Goal: Task Accomplishment & Management: Manage account settings

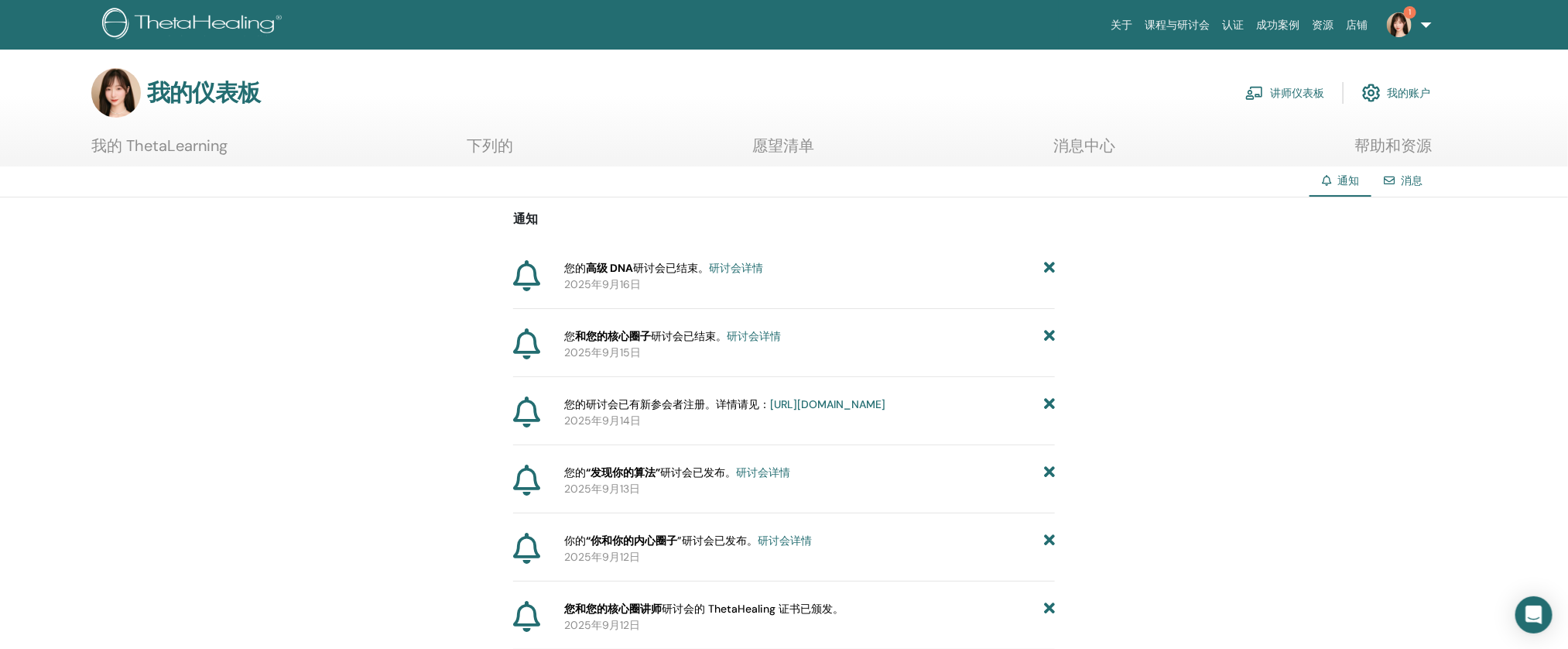
click at [1295, 83] on link "讲师仪表板" at bounding box center [1285, 92] width 79 height 34
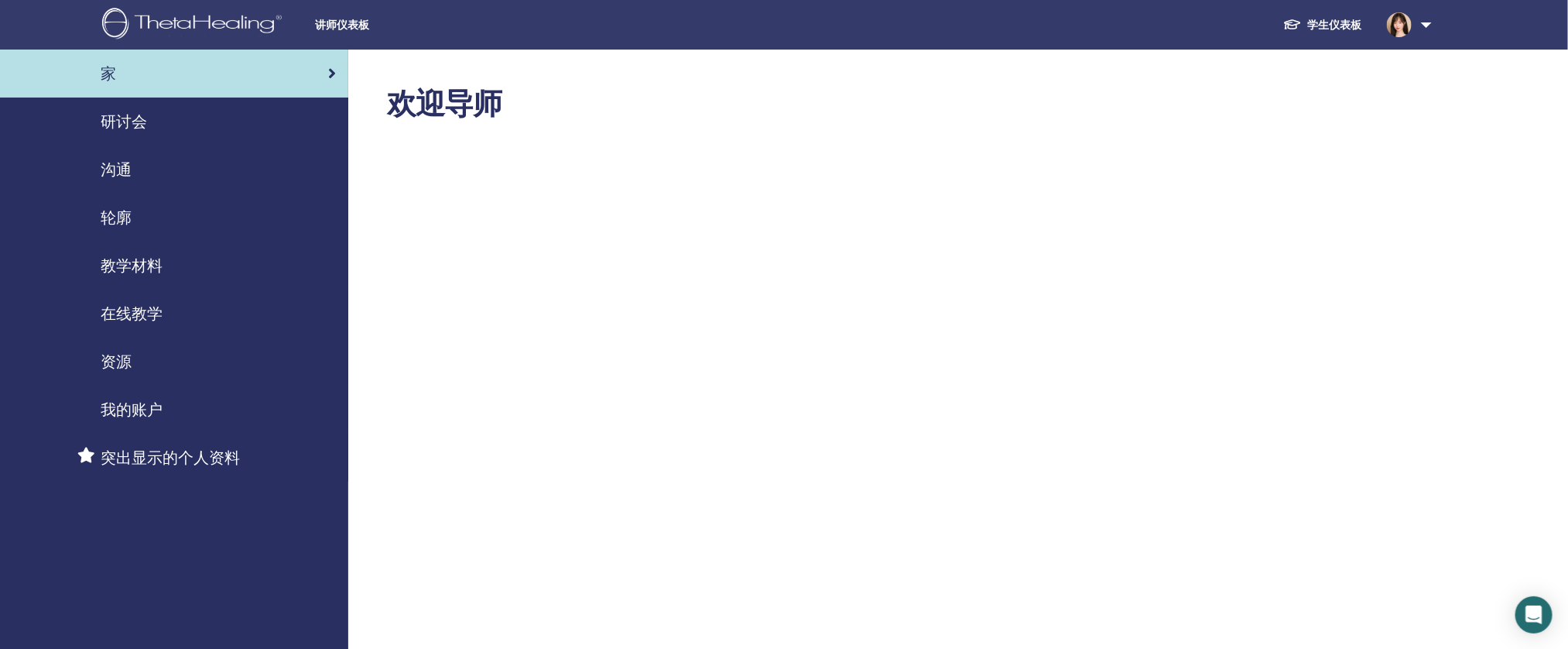
click at [192, 137] on link "研讨会" at bounding box center [174, 122] width 349 height 48
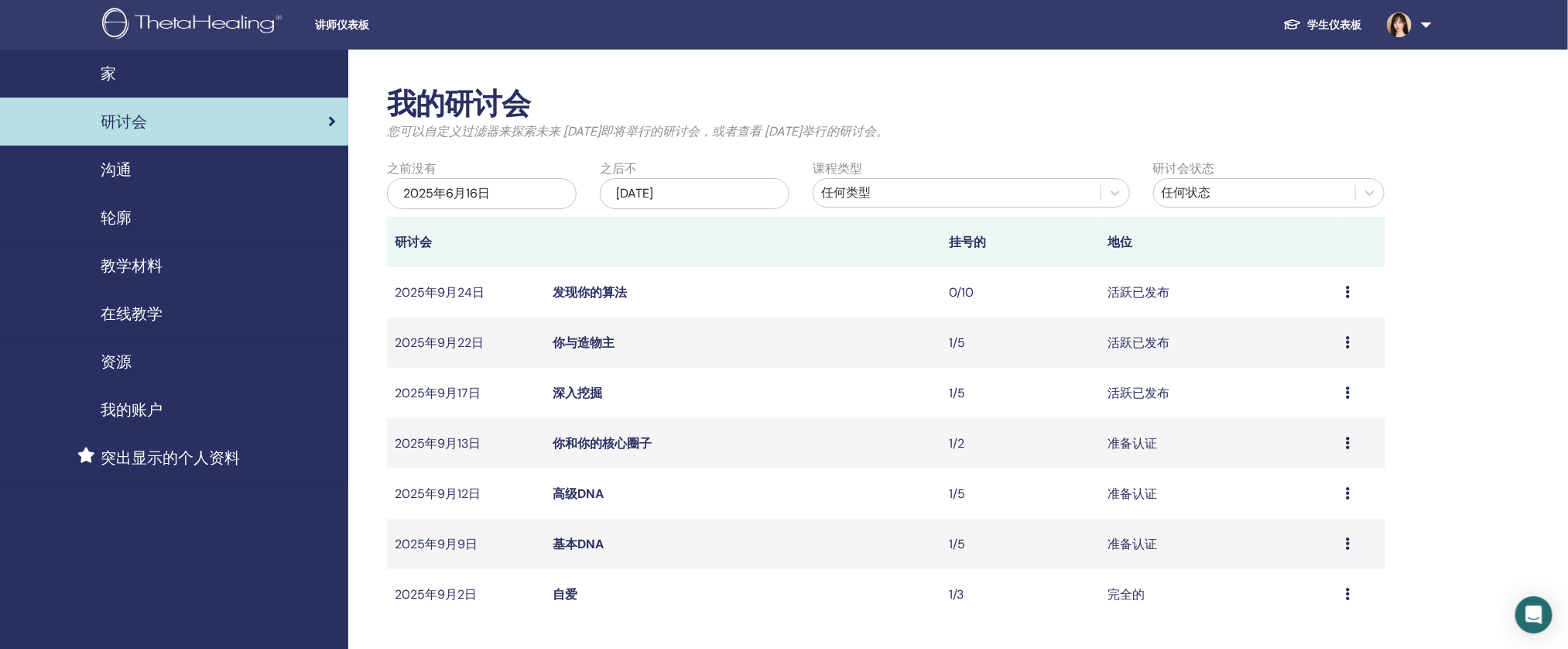
click at [1355, 295] on div "预览 编辑 参会者 取消" at bounding box center [1361, 292] width 32 height 18
click at [1281, 375] on font "取消" at bounding box center [1285, 377] width 25 height 16
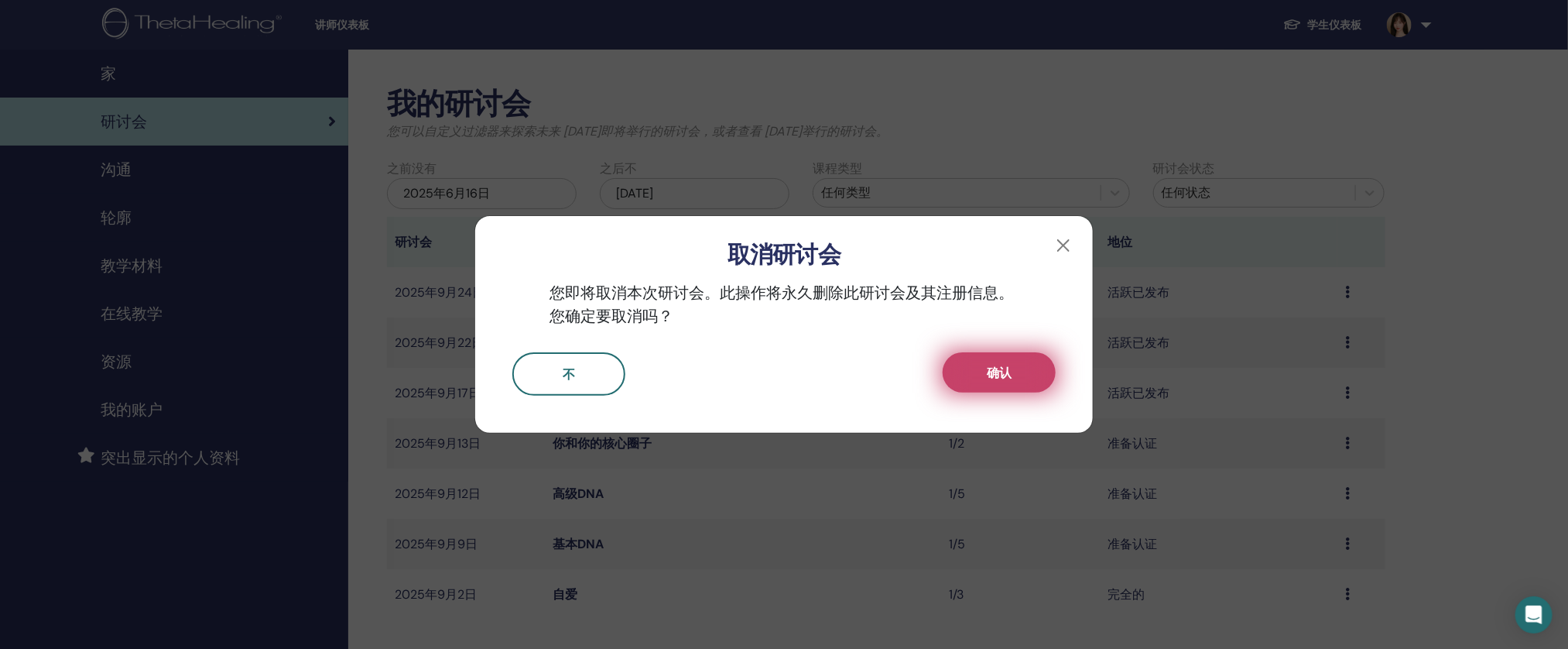
click at [997, 390] on button "确认" at bounding box center [999, 372] width 113 height 41
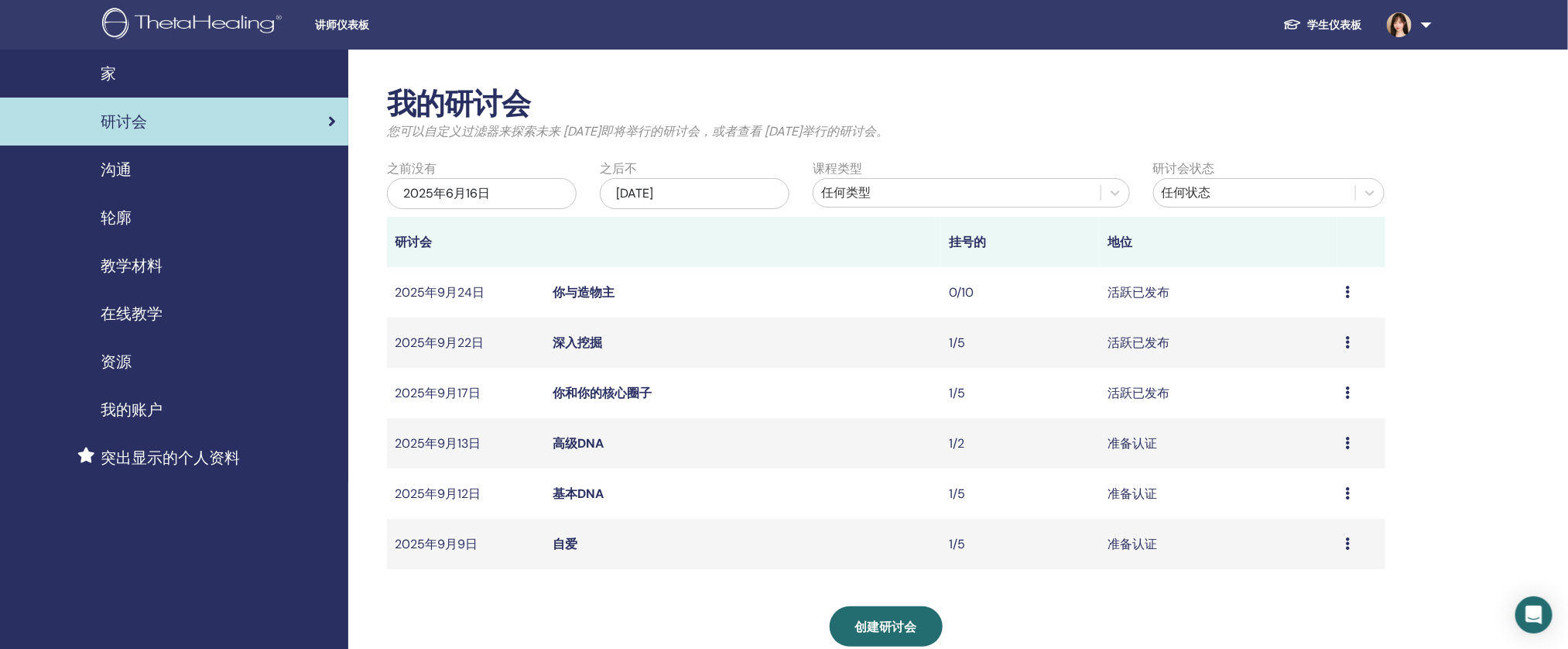
click at [1344, 392] on td "预览 编辑 参会者 取消" at bounding box center [1360, 393] width 47 height 50
click at [1346, 392] on icon at bounding box center [1348, 393] width 5 height 13
click at [851, 344] on td "深入挖掘" at bounding box center [744, 342] width 396 height 50
click at [164, 272] on div "教学材料" at bounding box center [174, 265] width 323 height 23
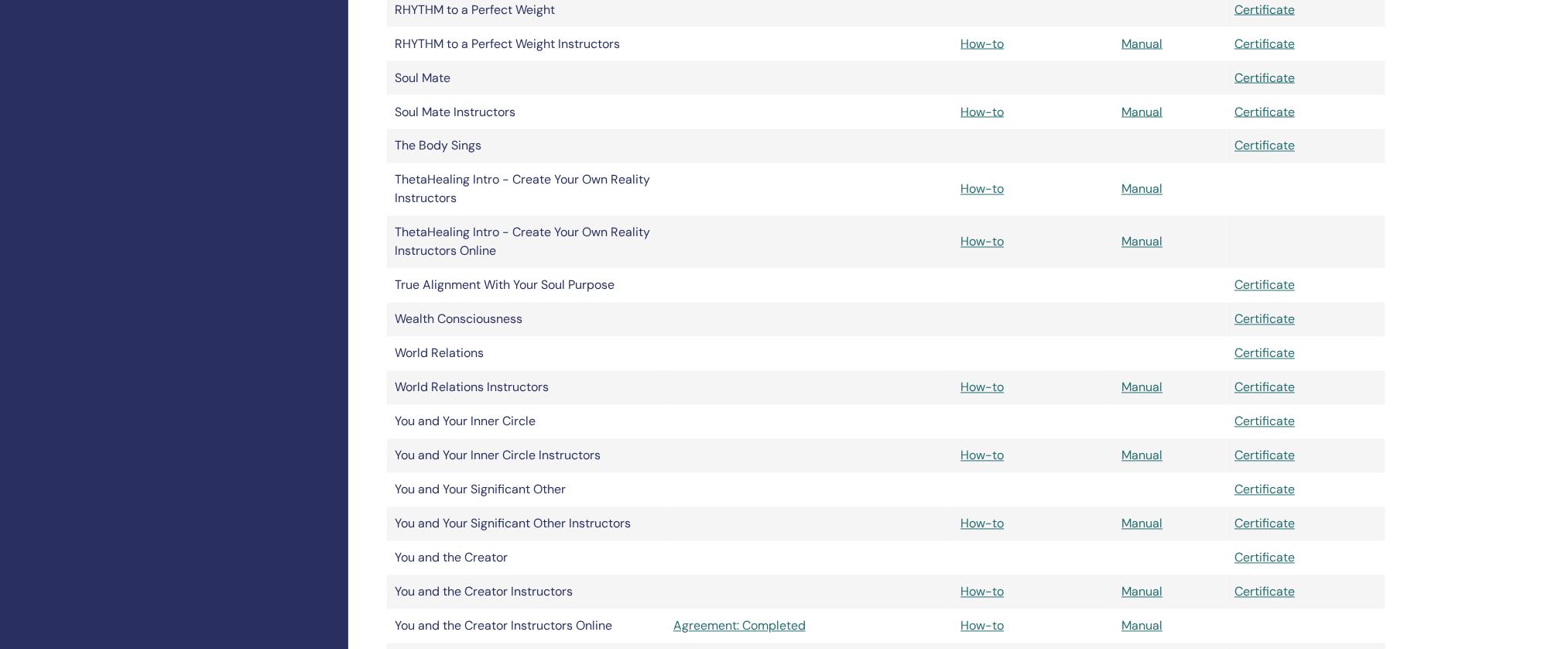
scroll to position [1373, 0]
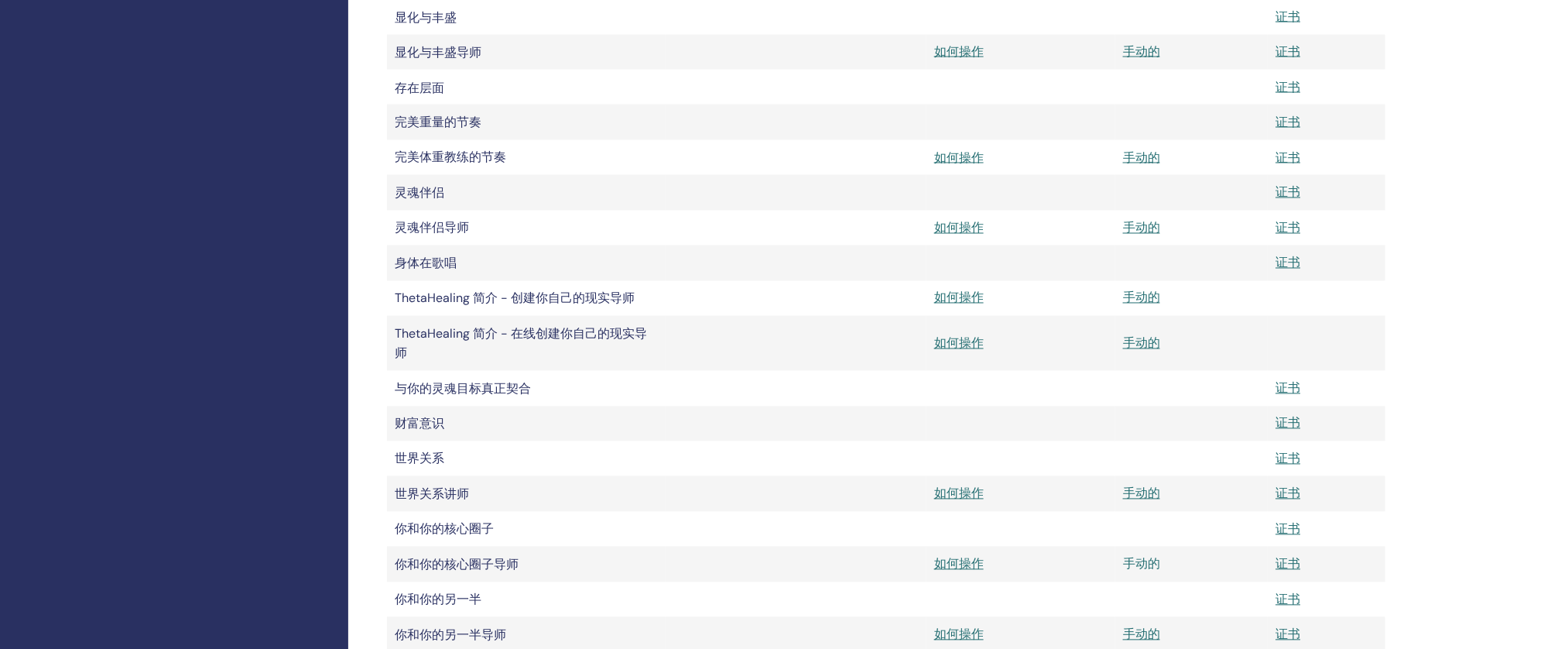
click at [1129, 573] on font "手动的" at bounding box center [1141, 564] width 37 height 16
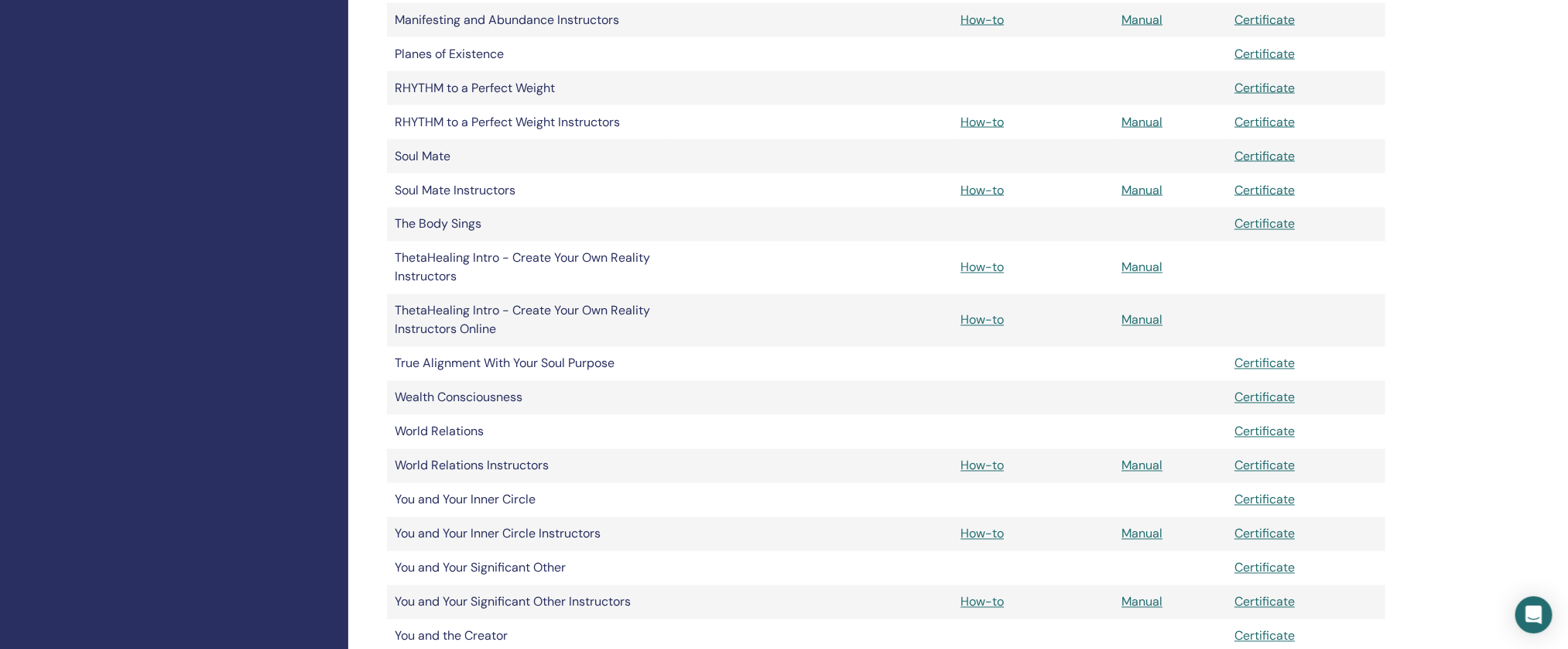
scroll to position [1373, 0]
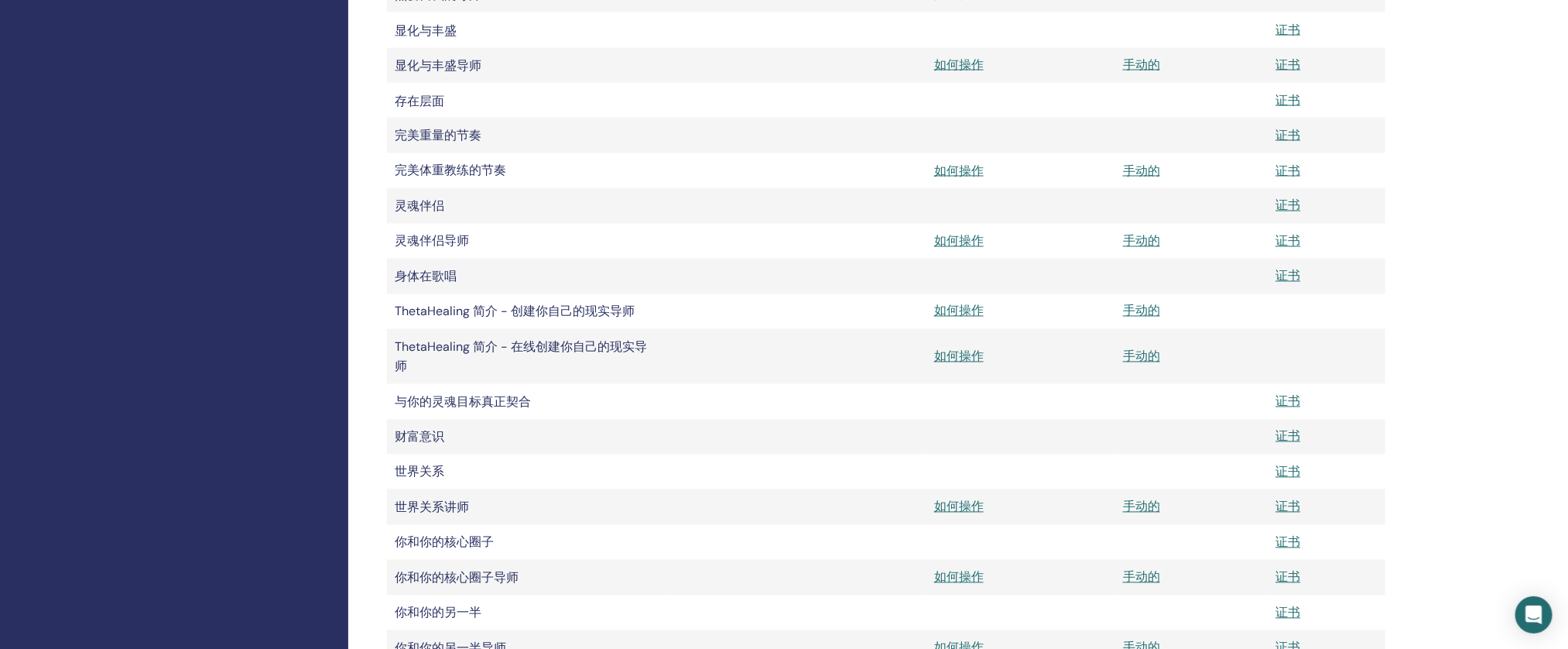
scroll to position [1373, 0]
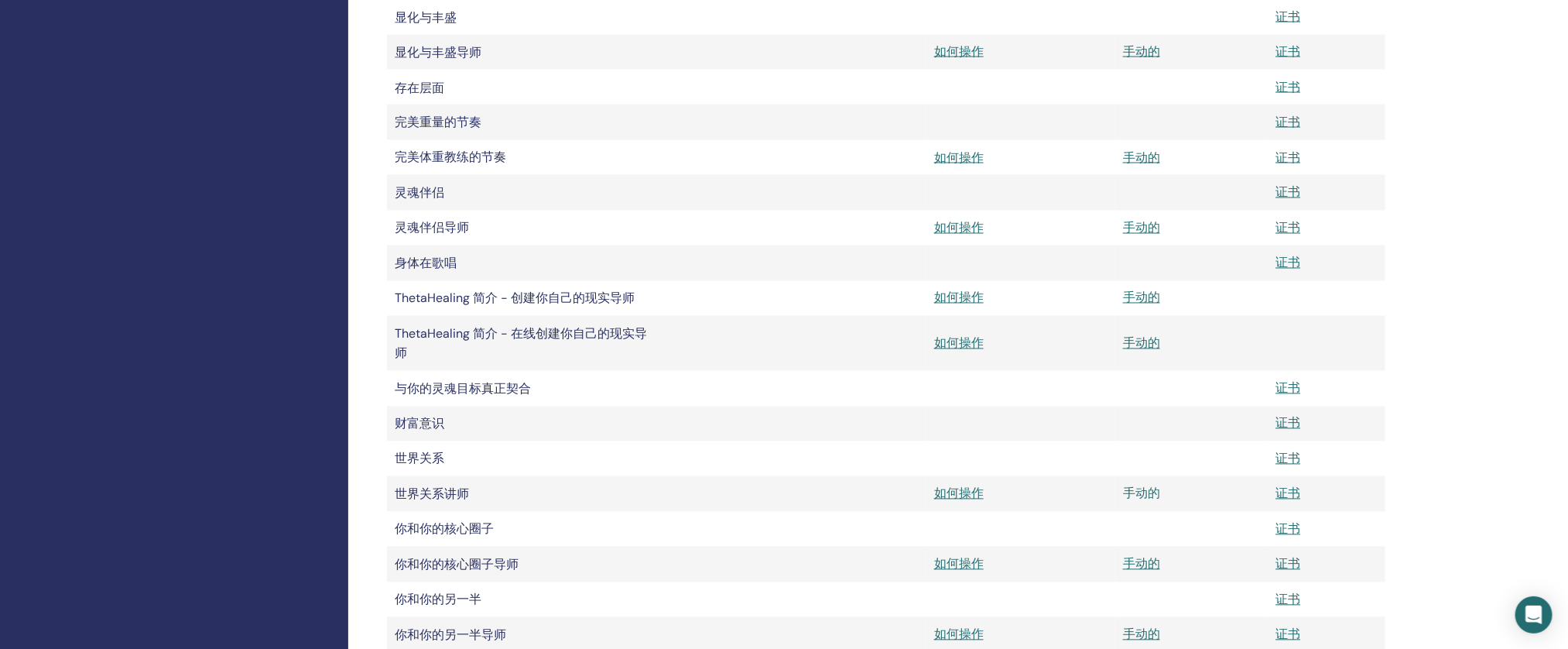
click at [1127, 502] on font "手动的" at bounding box center [1141, 494] width 37 height 16
